Goal: Task Accomplishment & Management: Complete application form

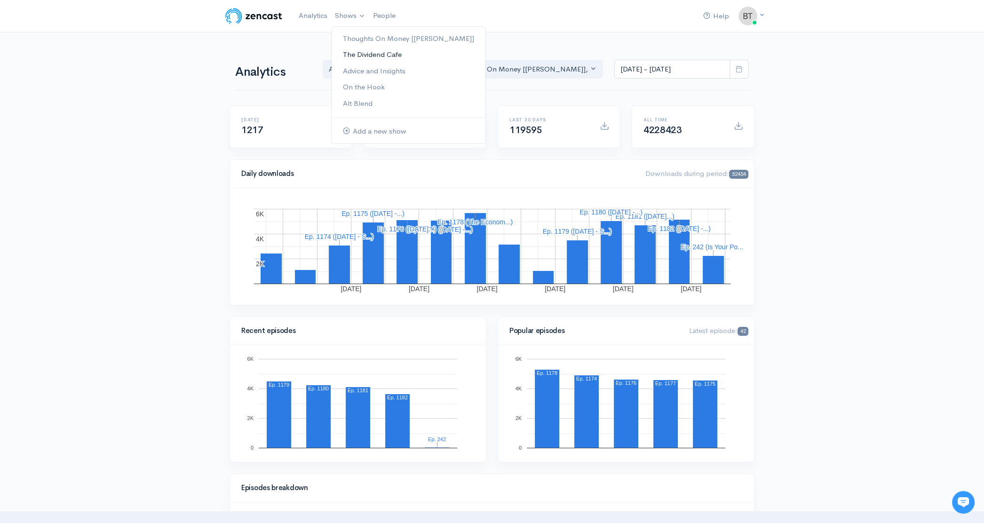
click at [349, 52] on link "The Dividend Cafe" at bounding box center [409, 55] width 154 height 16
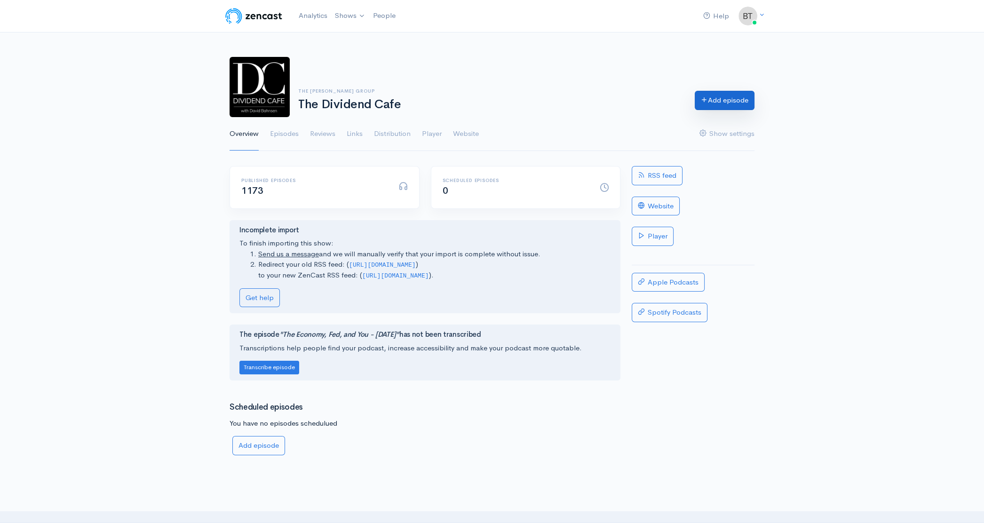
click at [743, 106] on link "Add episode" at bounding box center [725, 100] width 60 height 19
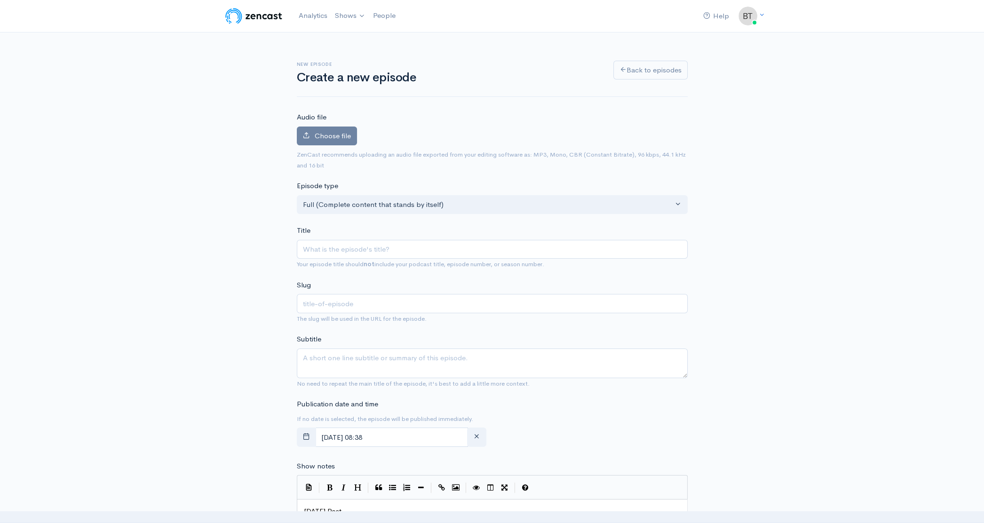
click at [366, 244] on input "Title" at bounding box center [492, 249] width 391 height 19
type input "T"
type input "t"
type input "The"
type input "the"
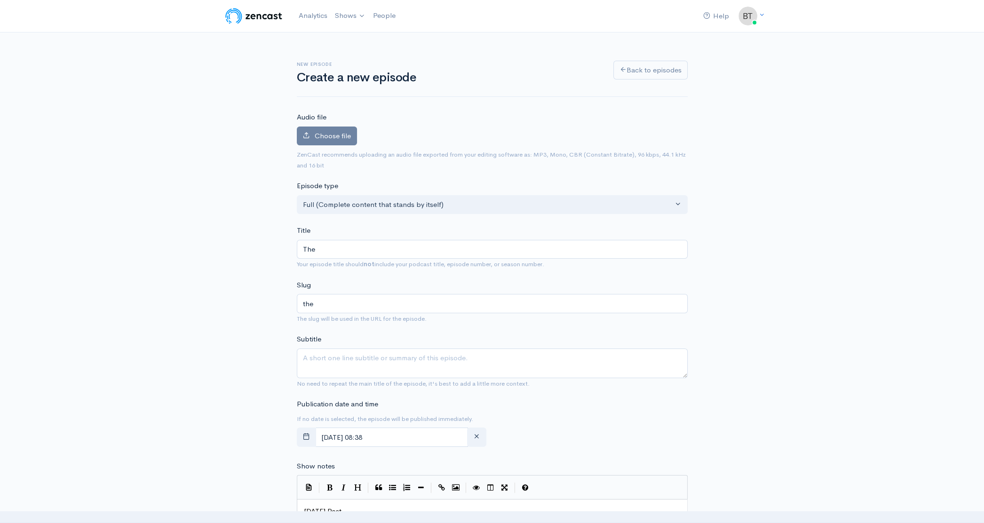
type input "The F"
type input "the-f"
type input "The Fe"
type input "the-fe"
type input "The Fed"
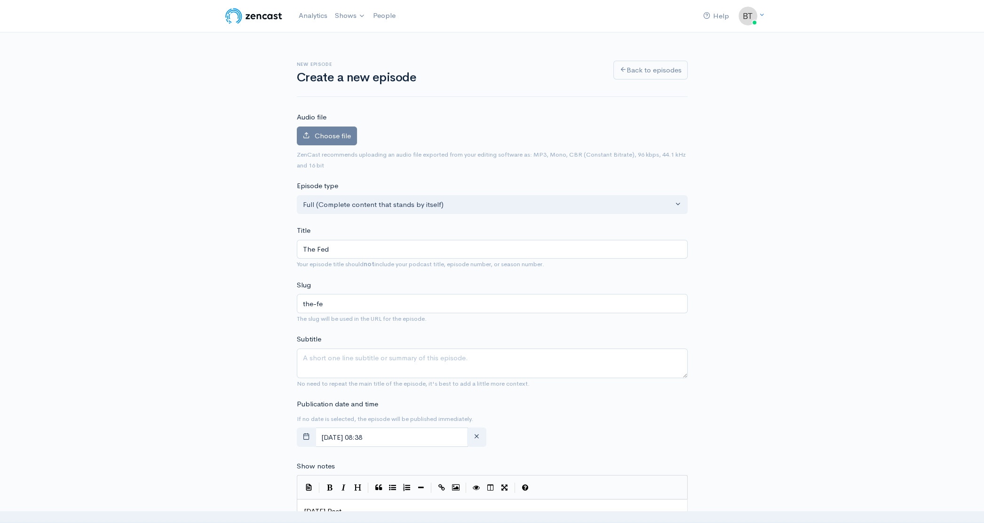
type input "the-fed"
type input "The Fed an"
type input "the-fed-an"
type input "The Fed and"
type input "the-fed-and"
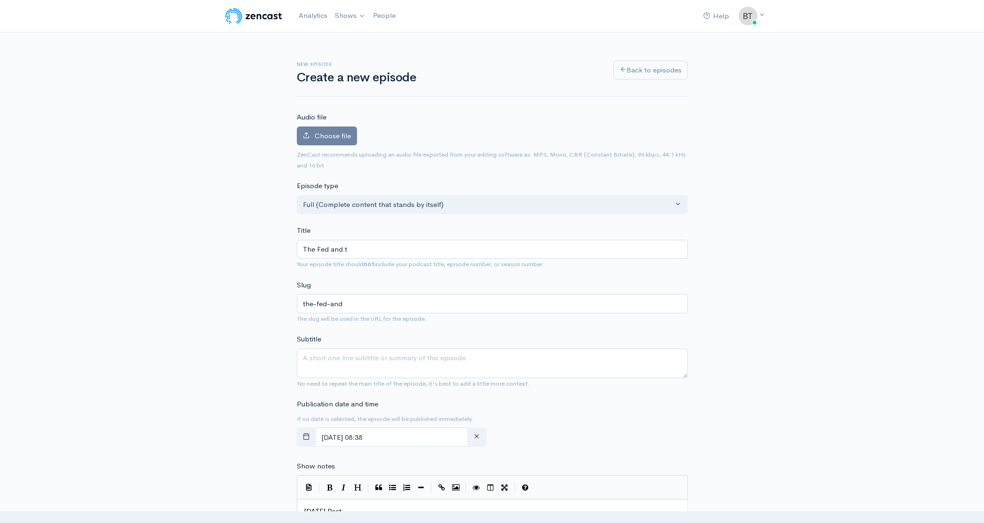
type input "The Fed and th"
type input "the-fed-and-th"
type input "The Fed and the"
type input "the-fed-and-the"
type input "The Fed and the P"
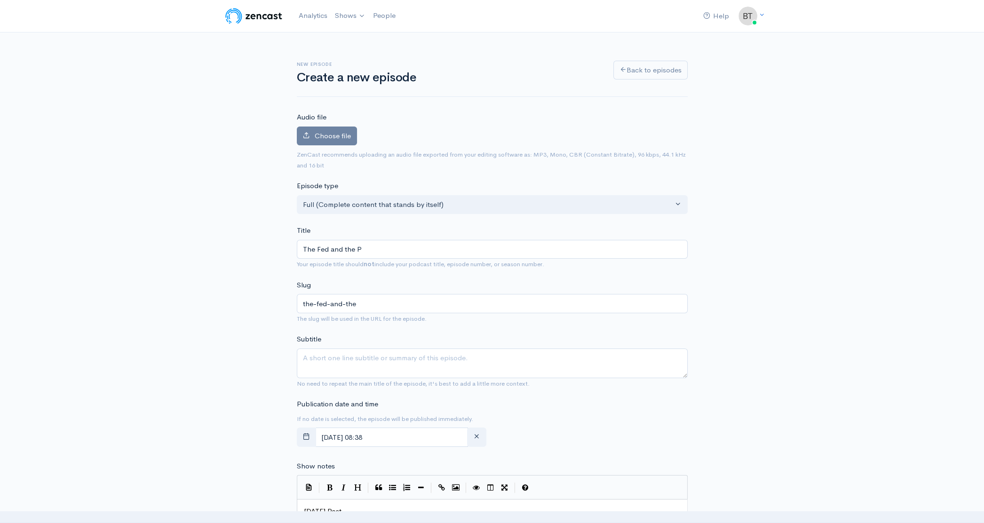
type input "the-fed-and-the-p"
type input "The Fed and the Pu"
type input "the-fed-and-the-pu"
type input "The Fed and the Pun"
type input "the-fed-and-the-pun"
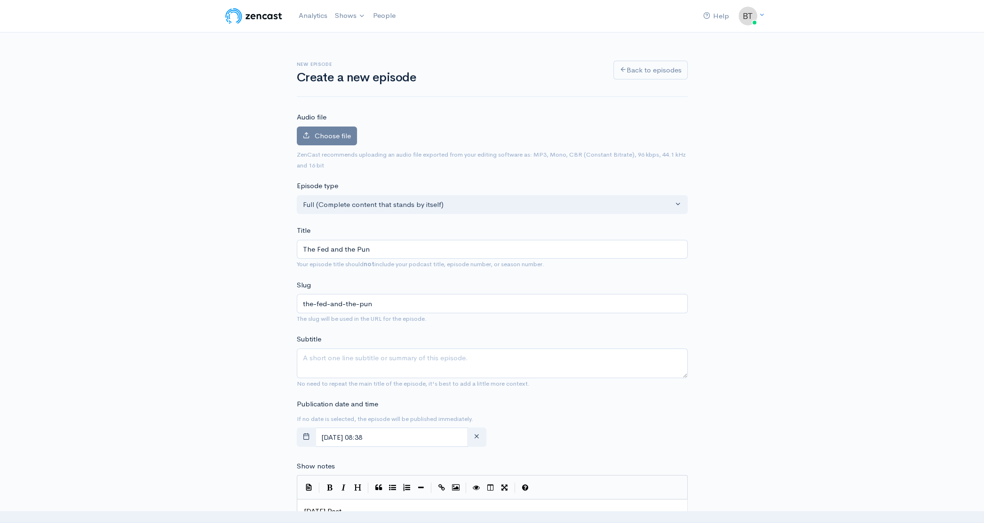
type input "The Fed and the Punc"
type input "the-fed-and-the-punc"
type input "The Fed and the Punch"
type input "the-fed-and-the-punch"
type input "The Fed and the Punch B"
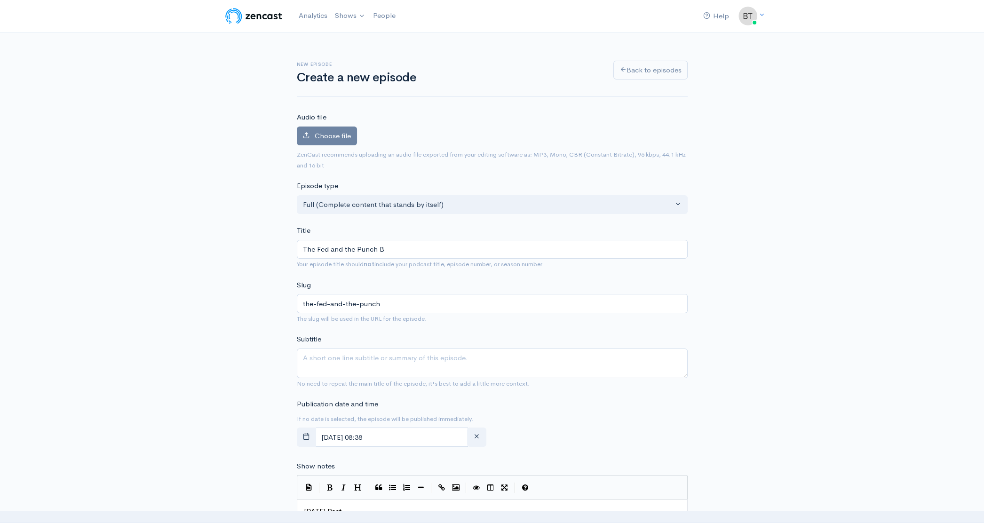
type input "the-fed-and-the-punch-b"
type input "The Fed and the Punch Bo"
type input "the-fed-and-the-punch-[PERSON_NAME]"
type input "The Fed and the Punch Bow"
type input "the-fed-and-the-punch-bow"
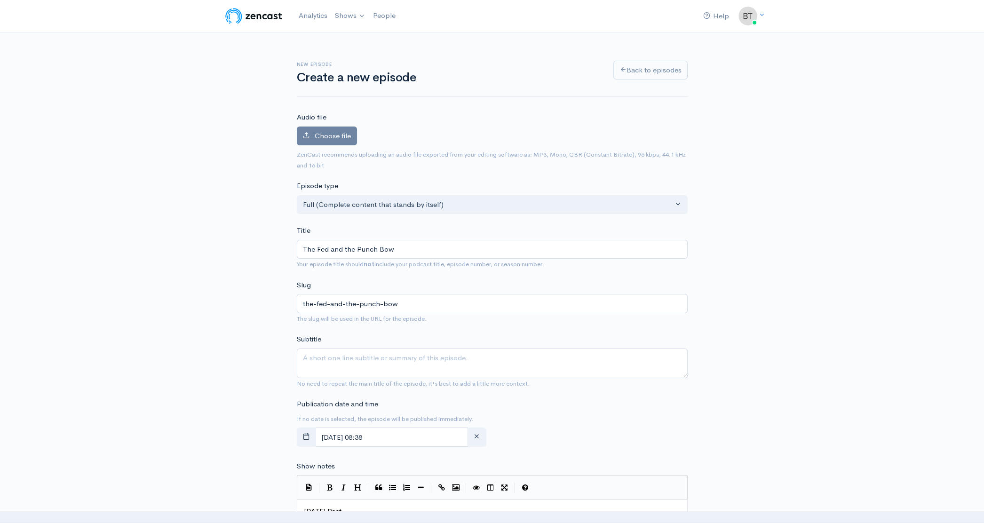
type input "The Fed and the Punch Bowl"
type input "the-fed-and-the-punch-bowl"
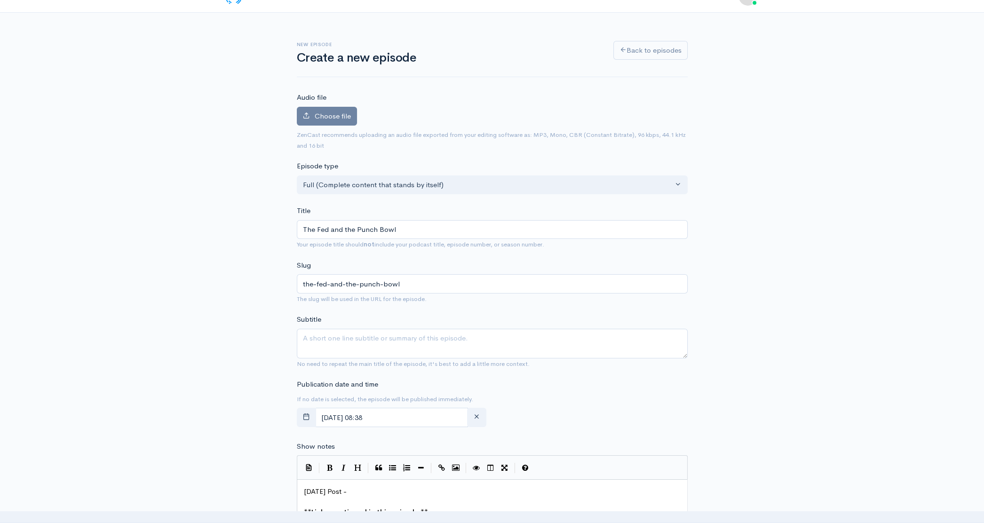
scroll to position [63, 0]
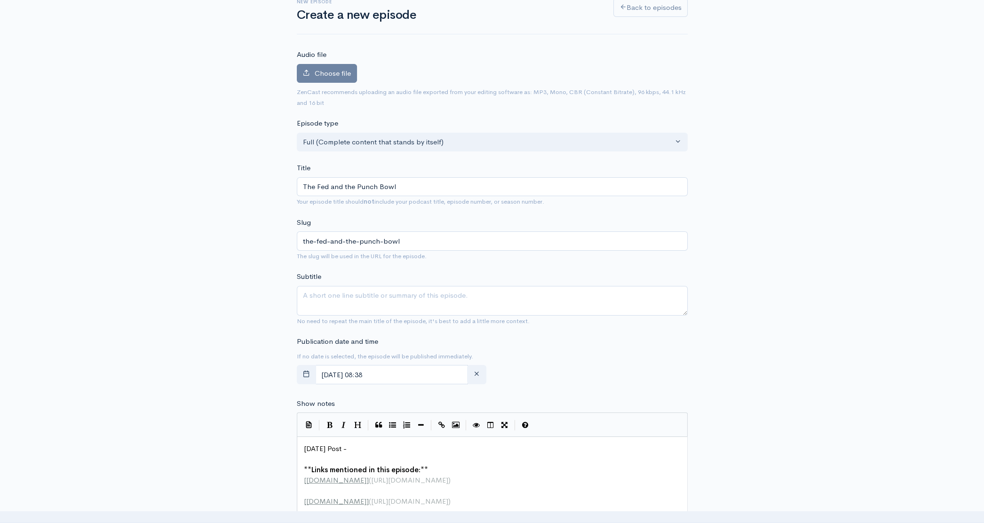
type input "The Fed and the Punch Bowl"
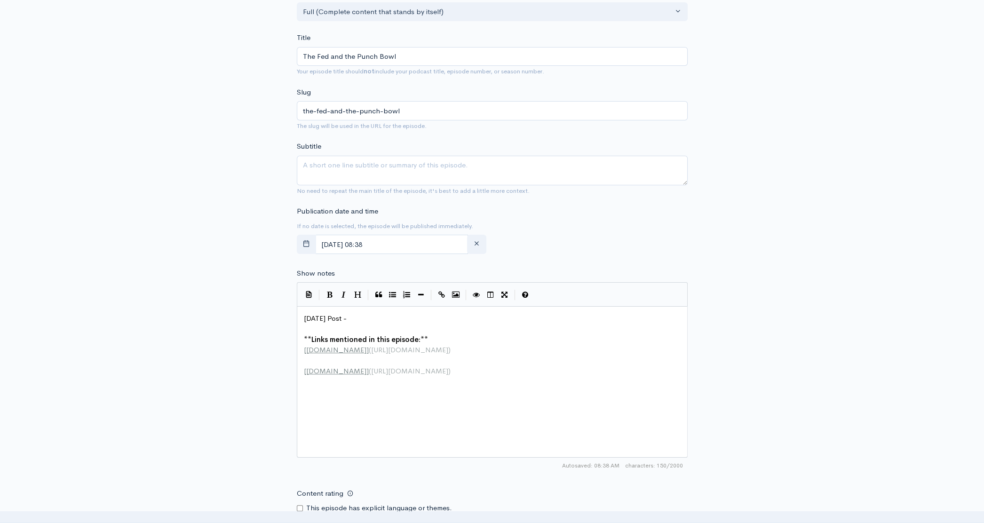
click at [372, 318] on pre "[DATE] Post -" at bounding box center [495, 318] width 387 height 11
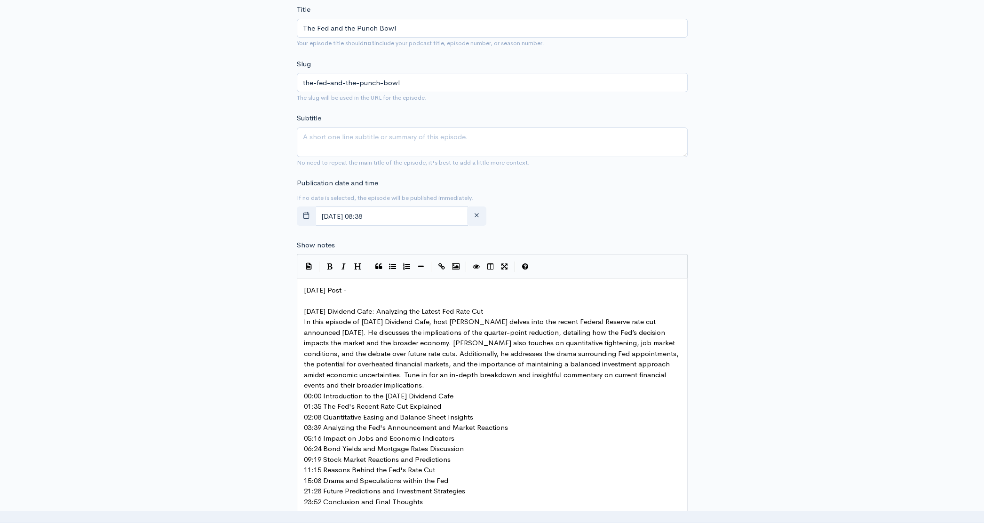
click at [492, 311] on pre "[DATE] Dividend Cafe: Analyzing the Latest Fed Rate Cut" at bounding box center [495, 311] width 387 height 11
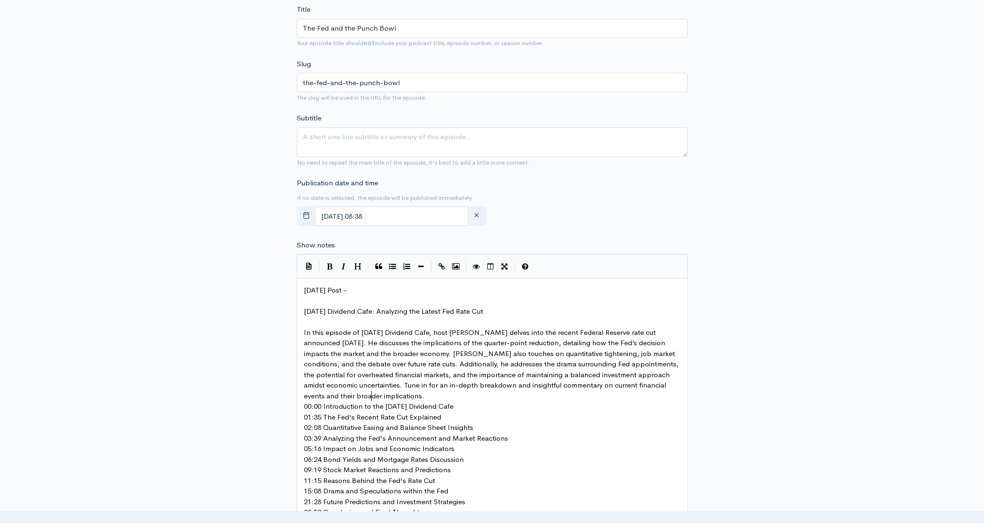
drag, startPoint x: 383, startPoint y: 394, endPoint x: 411, endPoint y: 401, distance: 28.1
click at [383, 395] on pre "In this episode of [DATE] Dividend Cafe, host [PERSON_NAME] delves into the rec…" at bounding box center [495, 364] width 387 height 74
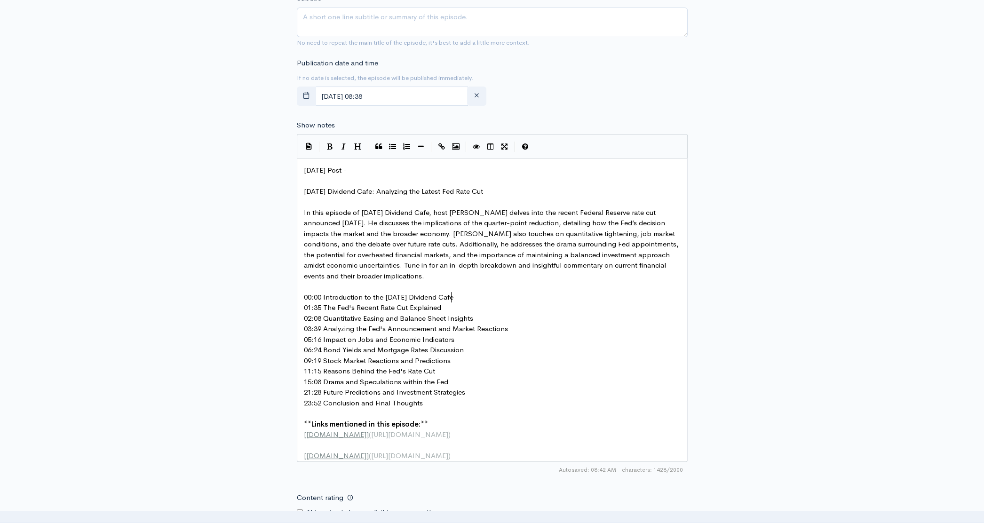
click at [461, 299] on pre "00:00 Introduction to the [DATE] Dividend Cafe" at bounding box center [495, 297] width 387 height 11
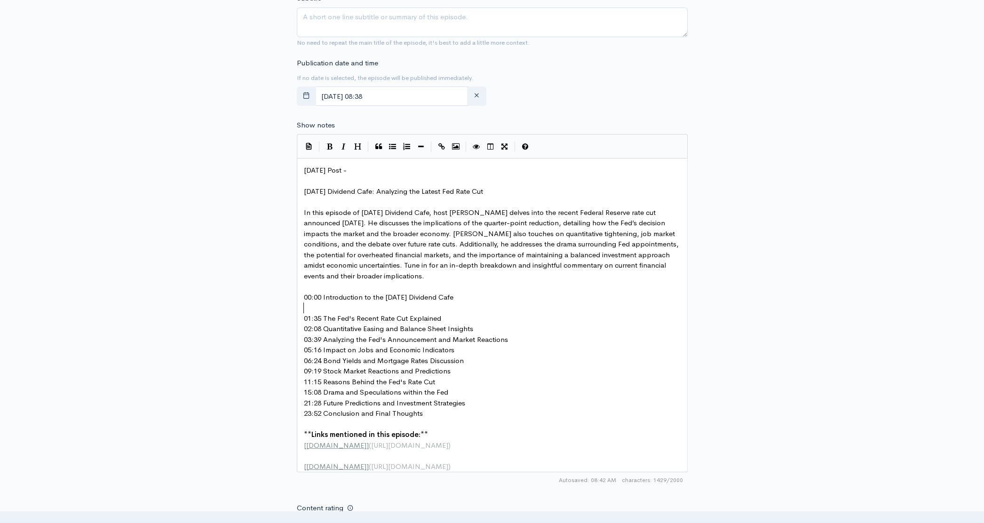
click at [445, 319] on pre "01:35 The Fed's Recent Rate Cut Explained" at bounding box center [495, 318] width 387 height 11
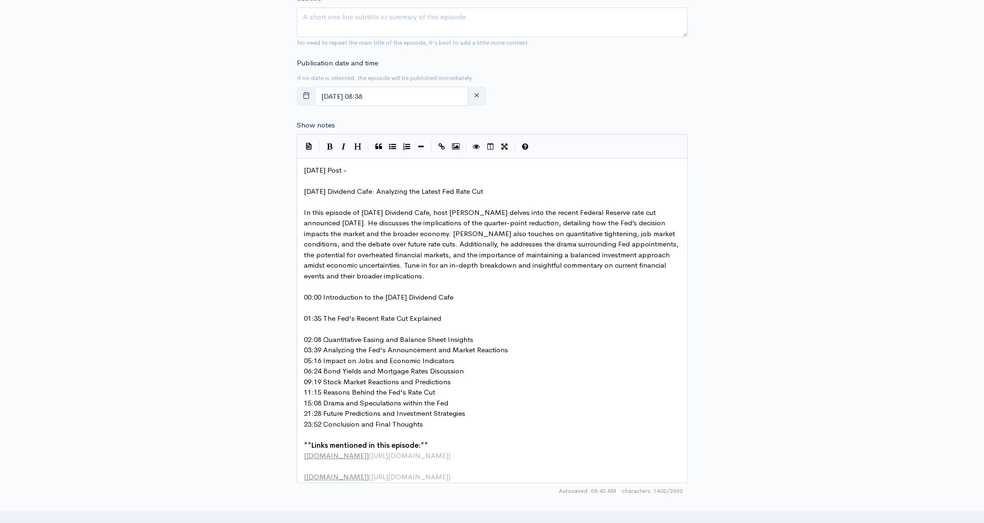
click at [487, 340] on pre "02:08 Quantitative Easing and Balance Sheet Insights" at bounding box center [495, 340] width 387 height 11
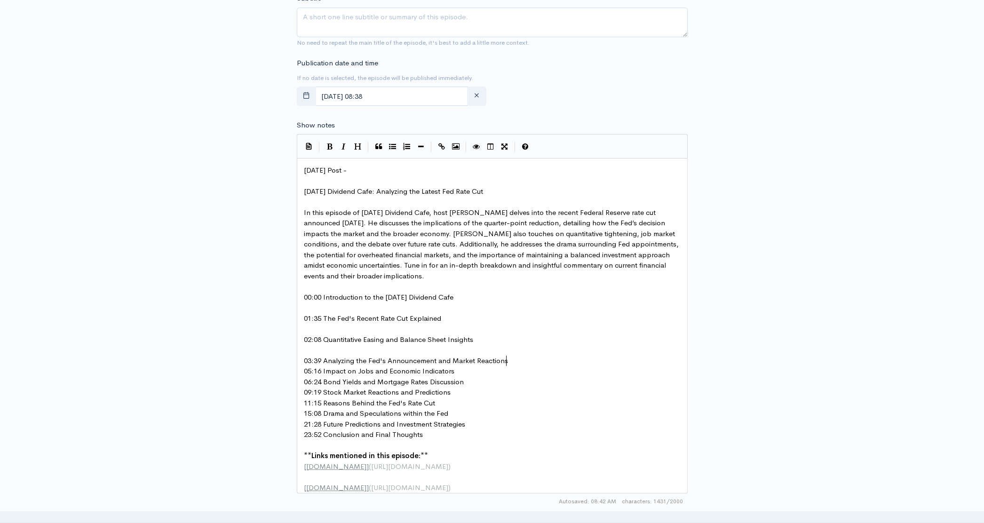
click at [519, 364] on pre "03:39 Analyzing the Fed's Announcement and Market Reactions" at bounding box center [495, 361] width 387 height 11
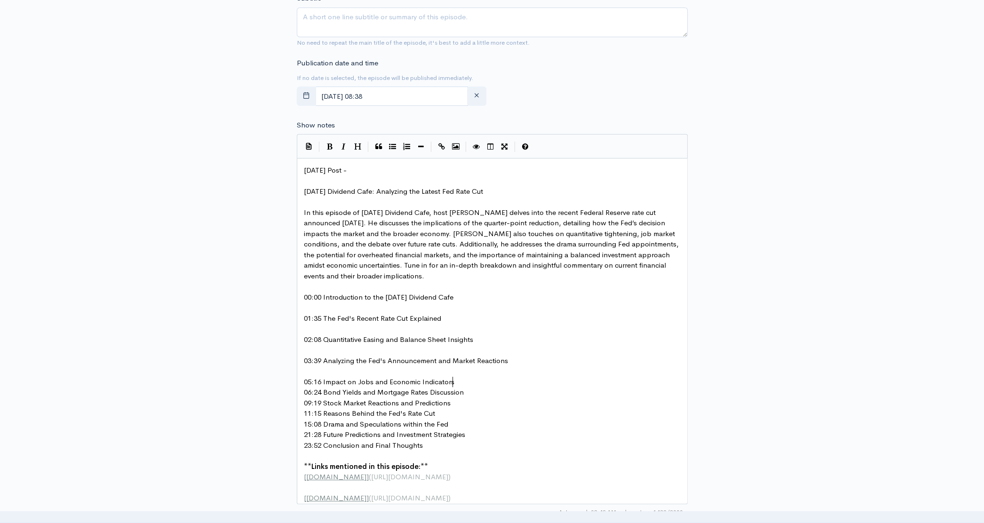
click at [457, 382] on pre "05:16 Impact on Jobs and Economic Indicators" at bounding box center [495, 382] width 387 height 11
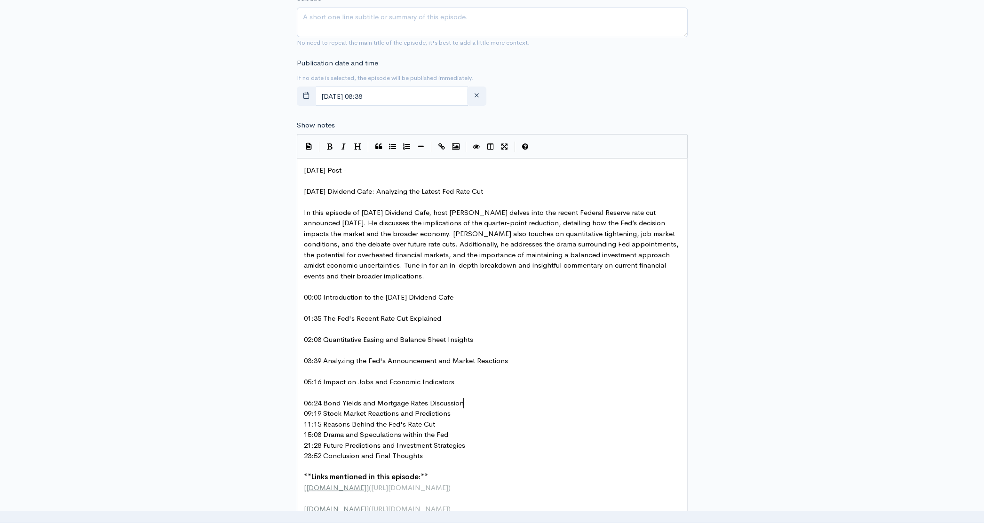
click at [475, 405] on pre "06:24 Bond Yields and Mortgage Rates Discussion" at bounding box center [495, 403] width 387 height 11
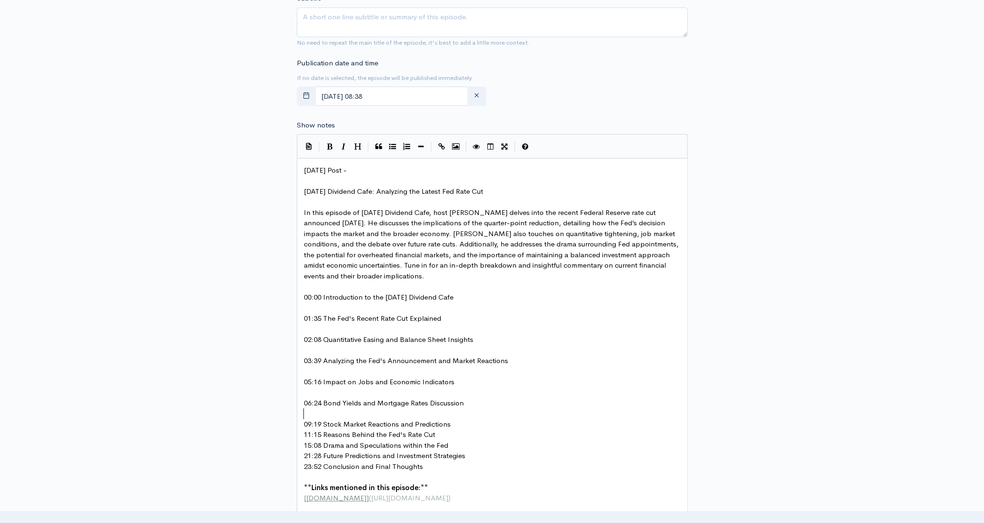
click at [461, 424] on pre "09:19 Stock Market Reactions and Predictions" at bounding box center [495, 424] width 387 height 11
click at [448, 443] on pre "11:15 Reasons Behind the Fed's Rate Cut" at bounding box center [495, 445] width 387 height 11
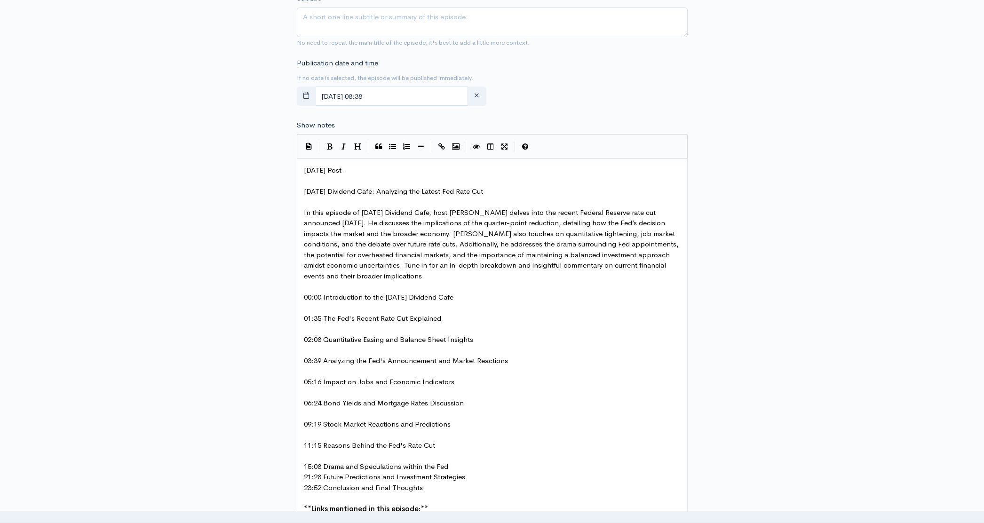
click at [464, 465] on pre "15:08 Drama and Speculations within the Fed" at bounding box center [495, 467] width 387 height 11
click at [474, 489] on pre "21:28 Future Predictions and Investment Strategies" at bounding box center [495, 488] width 387 height 11
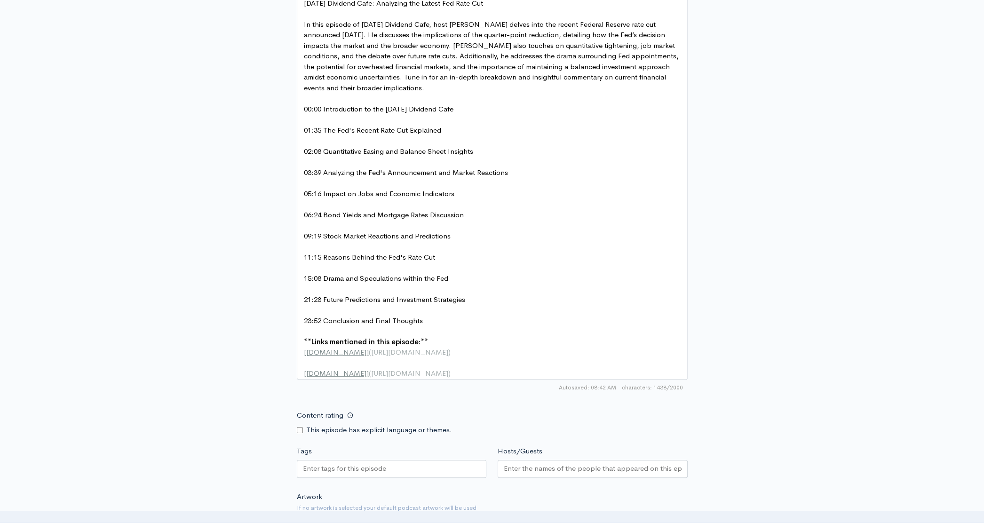
scroll to position [567, 0]
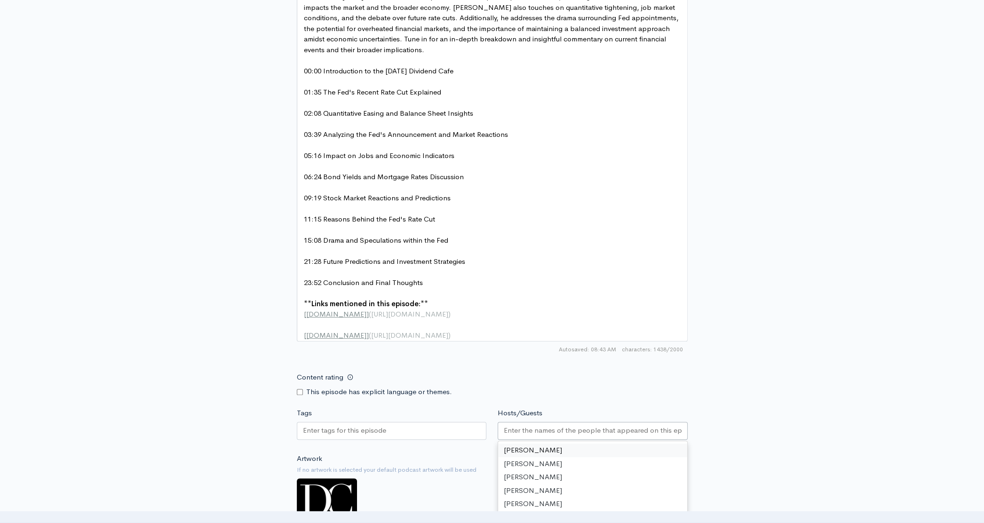
click at [599, 436] on input "Hosts/Guests" at bounding box center [593, 430] width 178 height 11
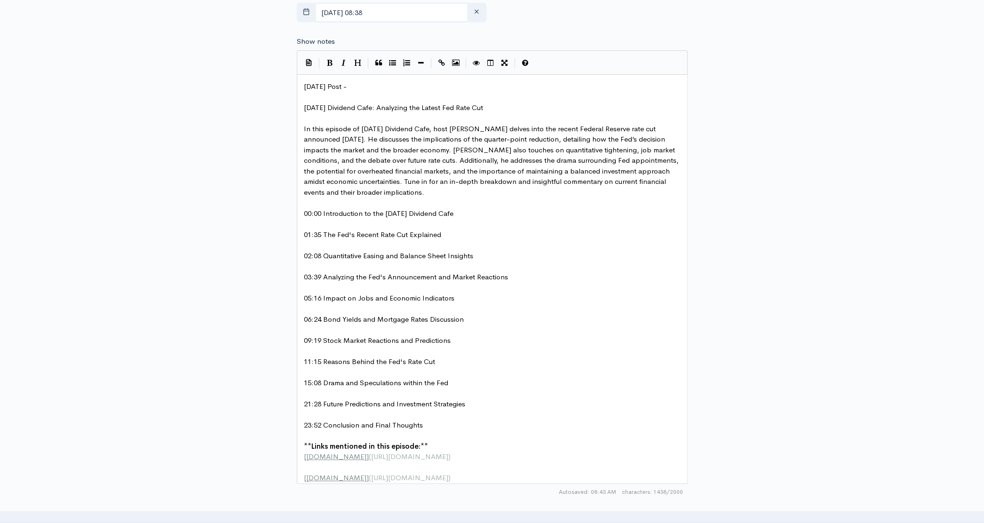
scroll to position [334, 0]
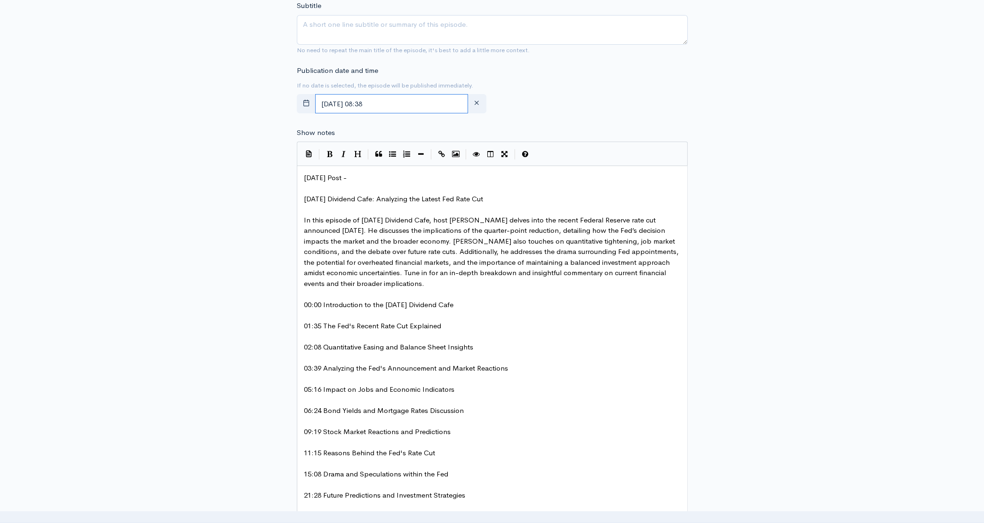
click at [415, 101] on input "[DATE] 08:38" at bounding box center [391, 103] width 153 height 19
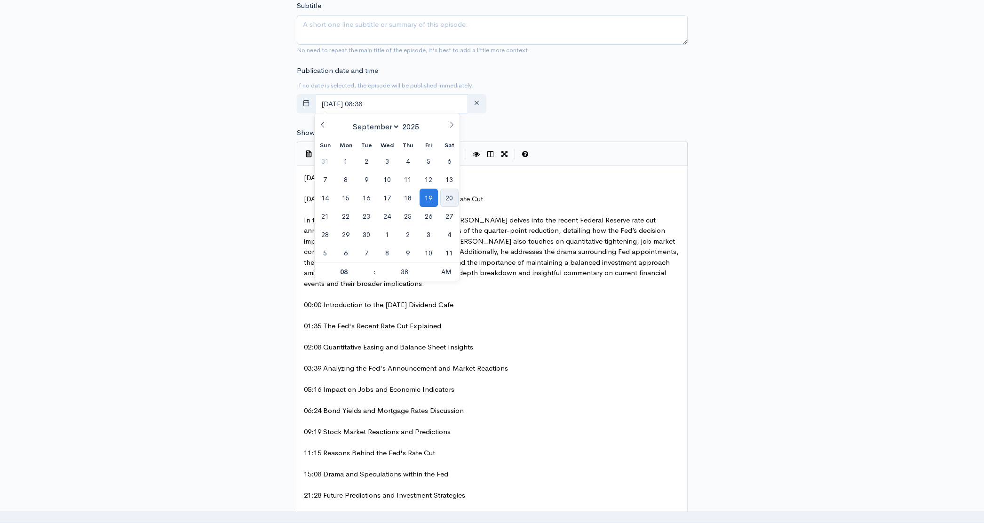
click at [455, 194] on span "20" at bounding box center [449, 198] width 18 height 18
type input "[DATE] 08:38"
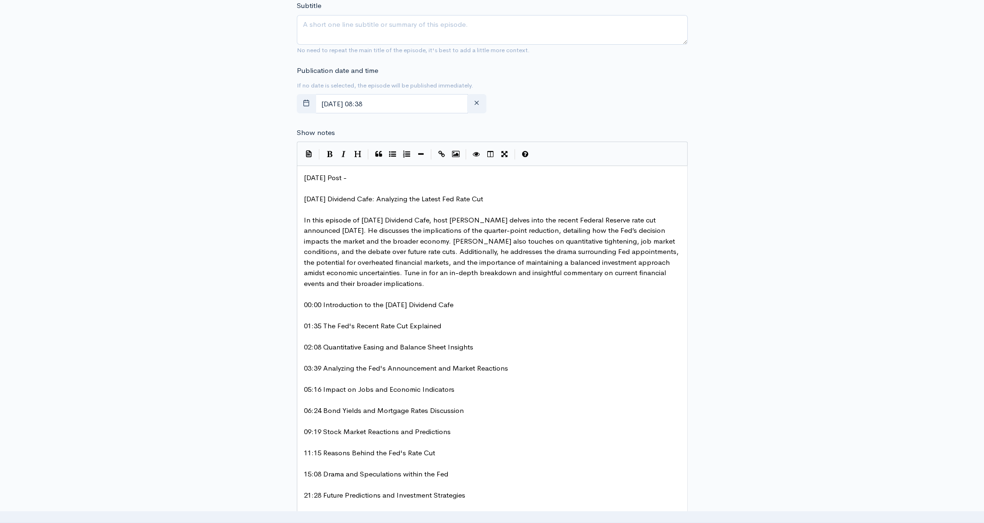
click at [706, 168] on div "New episode Create a new episode Back to episodes Audio file Choose file 0 ZenC…" at bounding box center [492, 295] width 536 height 1193
click at [485, 221] on span "In this episode of [DATE] Dividend Cafe, host [PERSON_NAME] delves into the rec…" at bounding box center [492, 252] width 377 height 72
type textarea "ahnsen"
drag, startPoint x: 443, startPoint y: 243, endPoint x: 423, endPoint y: 245, distance: 19.9
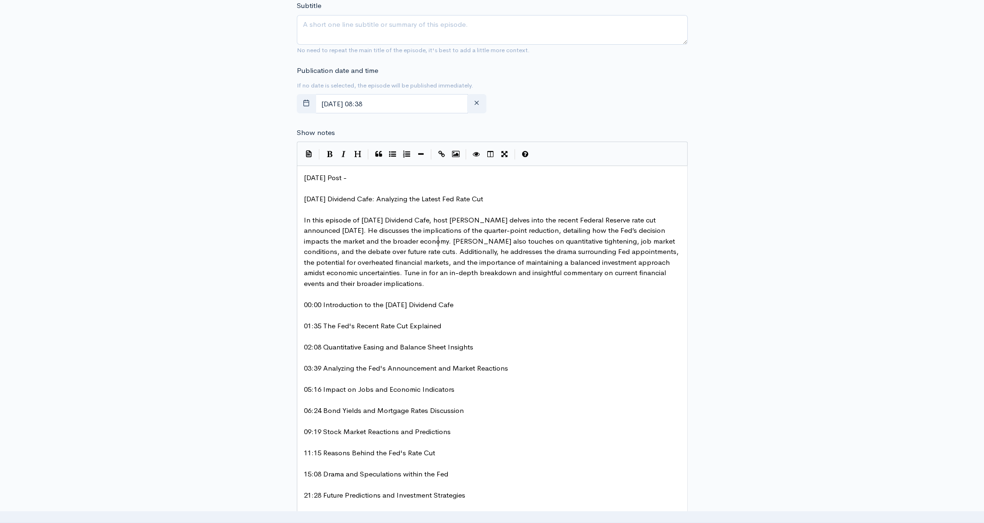
type textarea "[PERSON_NAME]"
drag, startPoint x: 488, startPoint y: 202, endPoint x: 301, endPoint y: 202, distance: 186.8
type textarea "[DATE] Dividend Cafe: Analyzing the Latest Fed Rate Cut"
click at [459, 32] on textarea "Subtitle" at bounding box center [492, 30] width 391 height 30
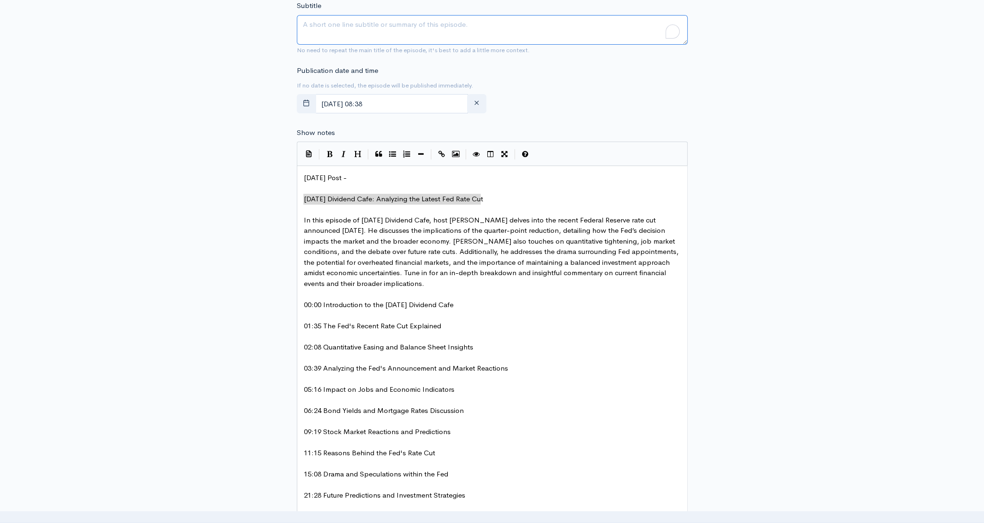
paste textarea "[DATE] Dividend Cafe: Analyzing the Latest Fed Rate Cut"
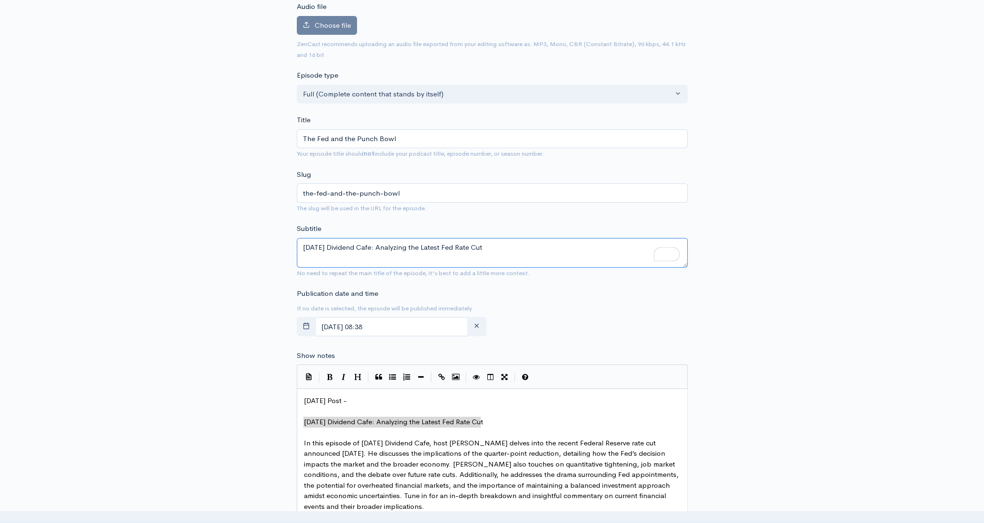
scroll to position [66, 0]
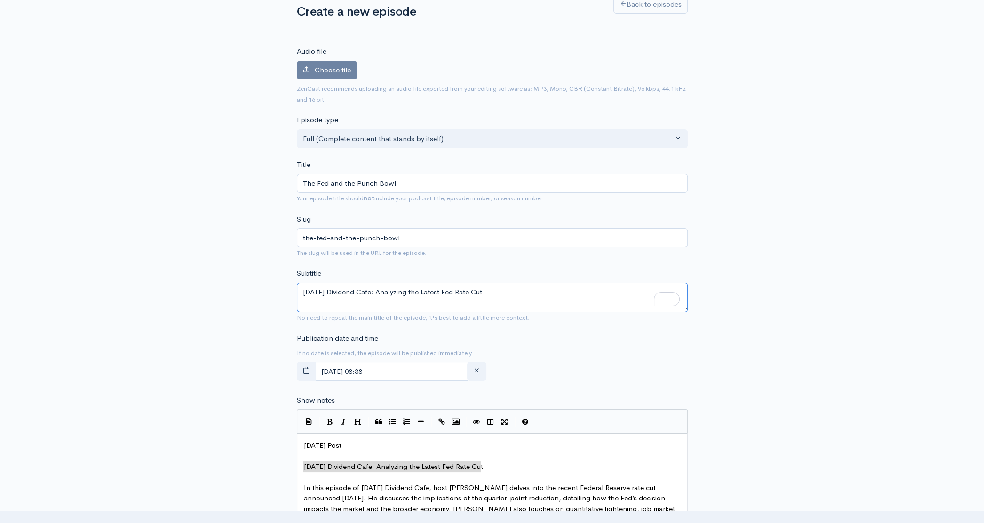
type textarea "[DATE] Dividend Cafe: Analyzing the Latest Fed Rate Cut"
click at [334, 71] on span "Choose file" at bounding box center [333, 69] width 36 height 9
click at [0, 0] on input "Choose file" at bounding box center [0, 0] width 0 height 0
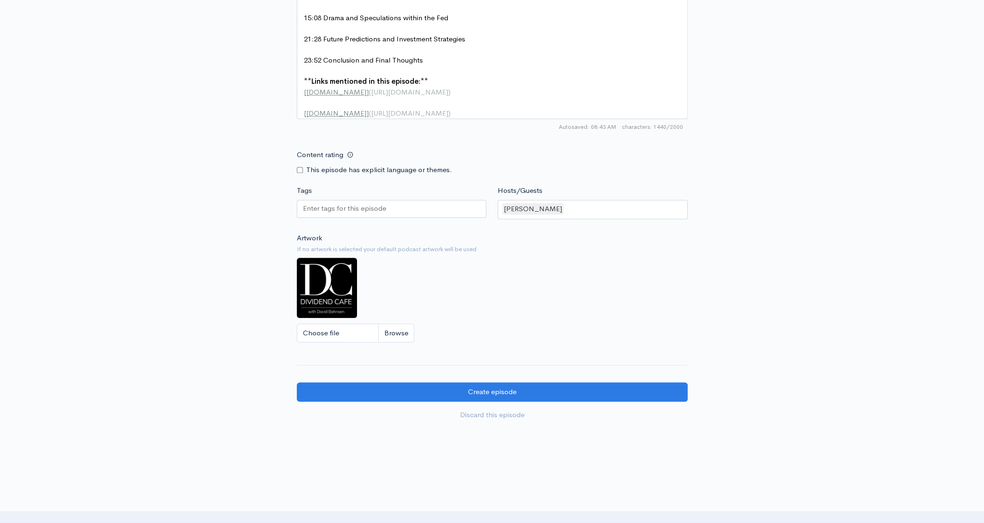
scroll to position [883, 0]
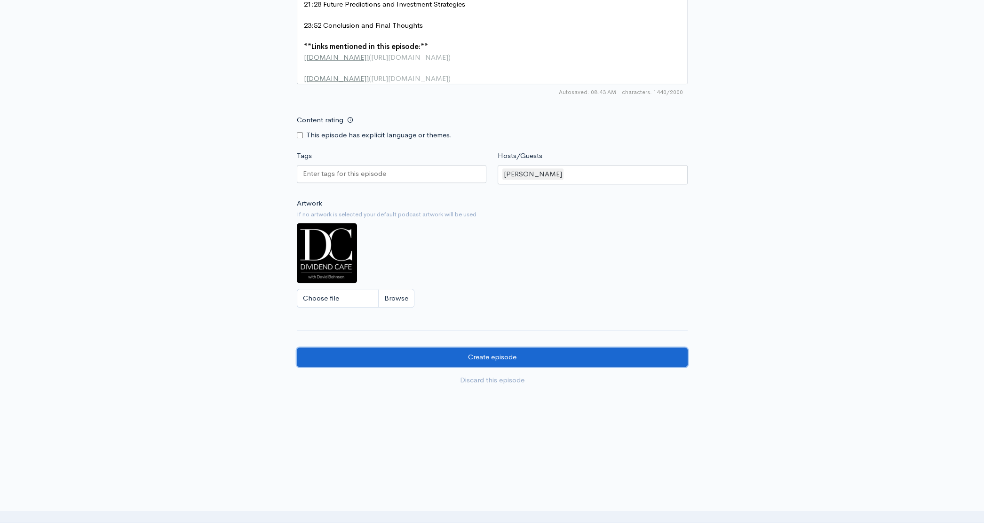
click at [560, 362] on input "Create episode" at bounding box center [492, 357] width 391 height 19
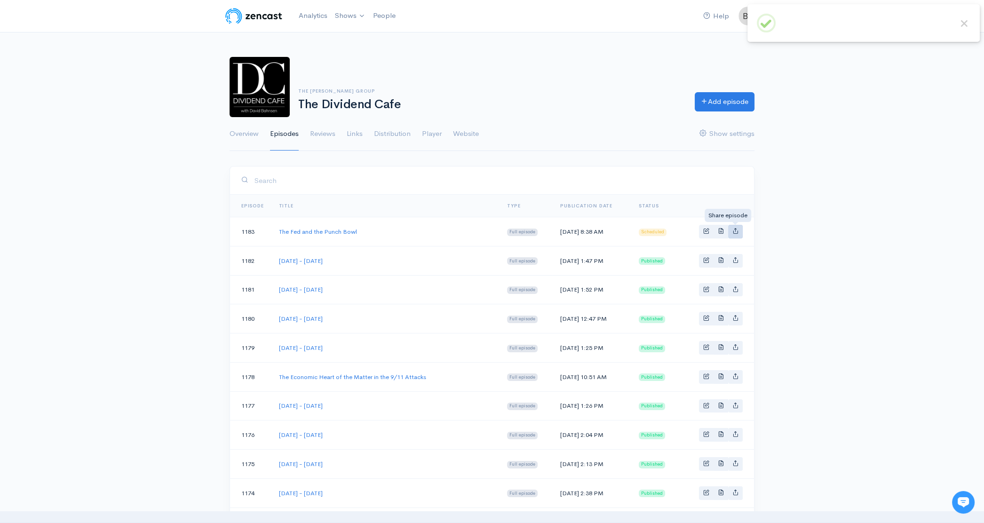
click at [735, 231] on icon "Basic example" at bounding box center [736, 231] width 6 height 6
type input "[URL][DOMAIN_NAME]"
type input "[URL][DOMAIN_NAME][DOMAIN_NAME]"
type input "<iframe src='[URL][DOMAIN_NAME]' width='100%' height='190' frameborder='0' scro…"
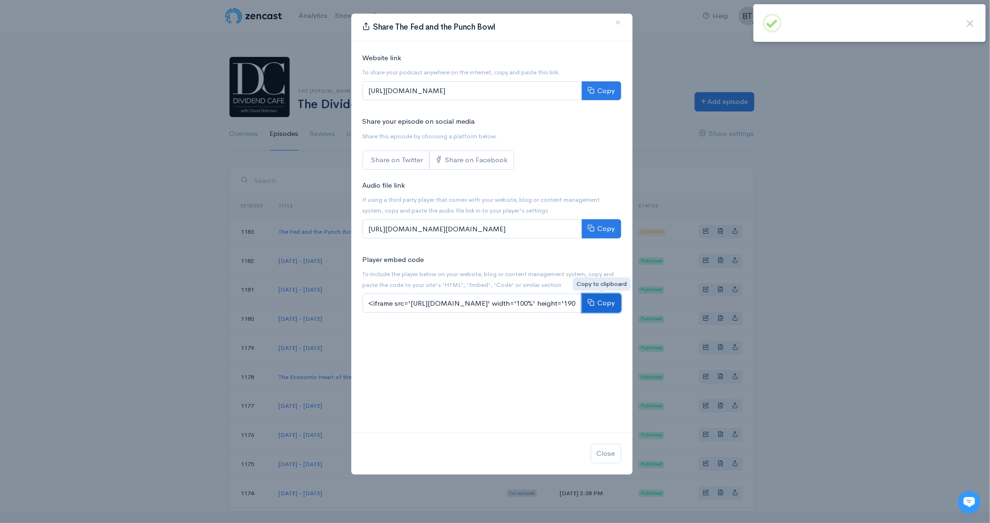
click at [611, 306] on button "Copy" at bounding box center [602, 303] width 40 height 19
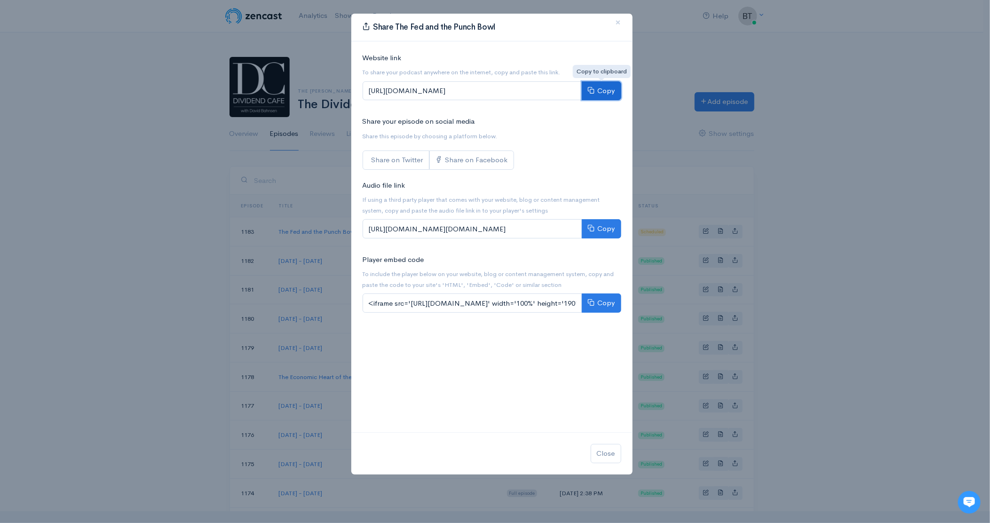
click at [610, 95] on button "Copy" at bounding box center [602, 90] width 40 height 19
click at [827, 154] on div "Share The Fed and the Punch Bowl × Website link To share your podcast anywhere …" at bounding box center [495, 261] width 990 height 523
